Goal: Information Seeking & Learning: Learn about a topic

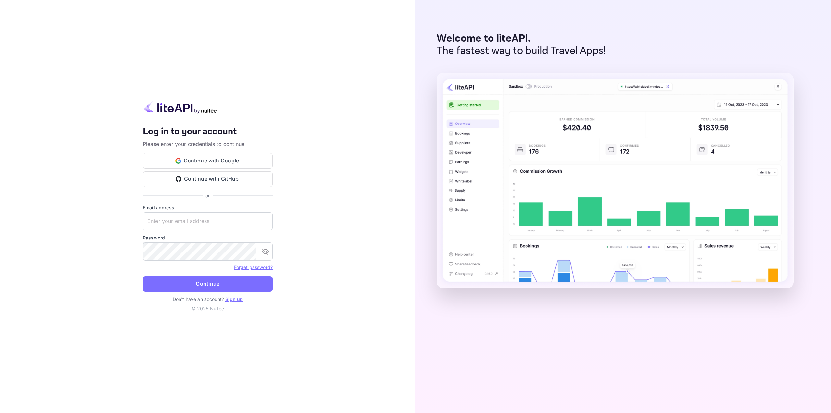
click at [233, 162] on button "Continue with Google" at bounding box center [208, 161] width 130 height 16
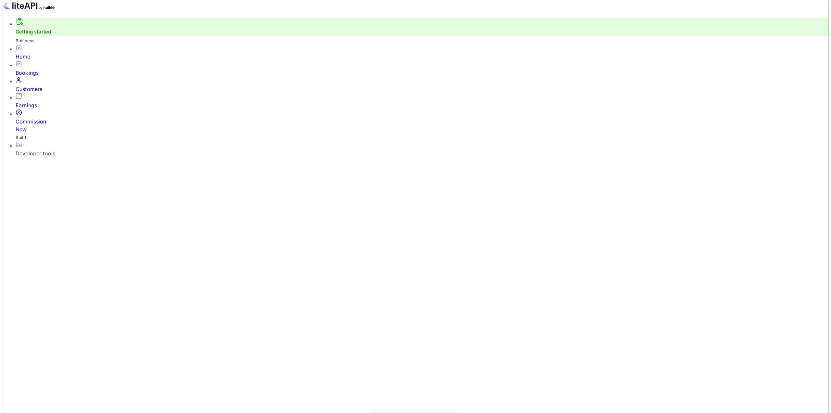
scroll to position [5, 5]
click at [60, 149] on div "Developer tools" at bounding box center [419, 153] width 813 height 8
